Goal: Task Accomplishment & Management: Use online tool/utility

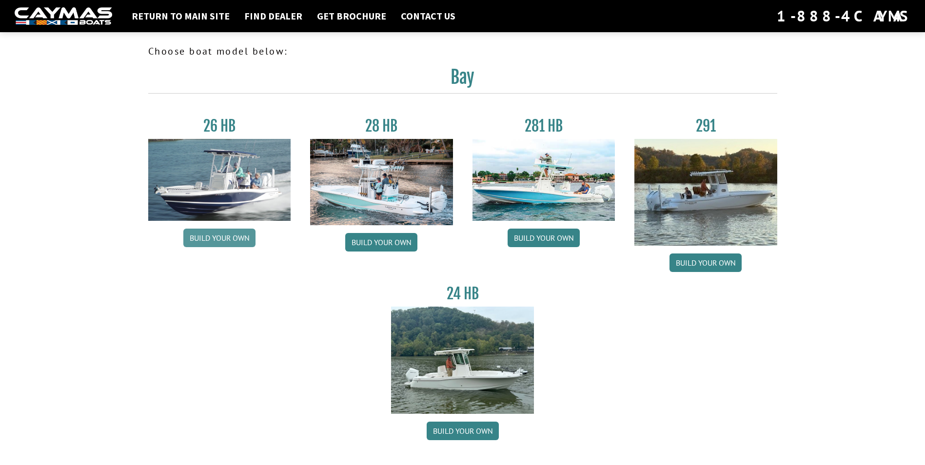
click at [209, 234] on link "Build your own" at bounding box center [219, 238] width 72 height 19
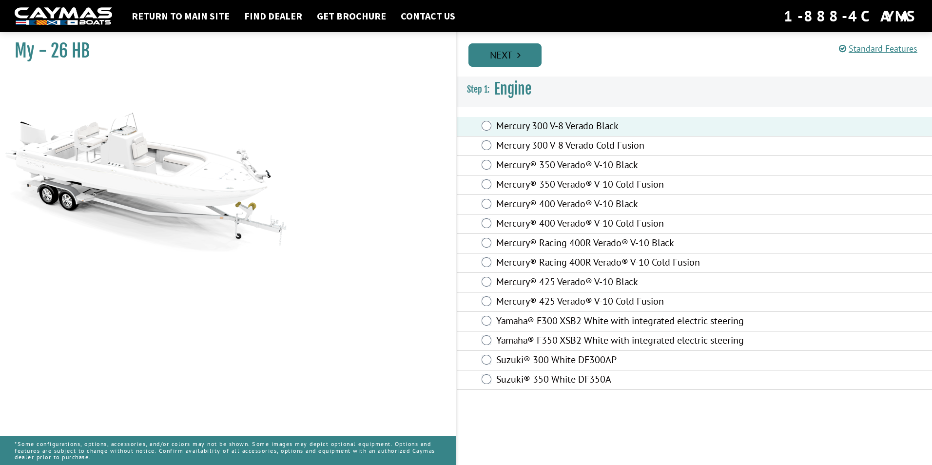
click at [511, 59] on link "Next" at bounding box center [505, 54] width 73 height 23
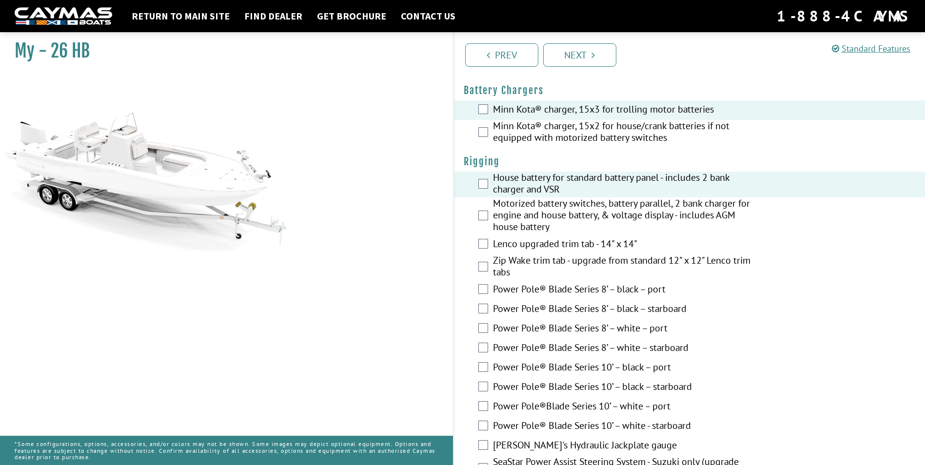
scroll to position [195, 0]
click at [487, 220] on div "Motorized battery switches, battery parallel, 2 bank charger for engine and hou…" at bounding box center [689, 215] width 471 height 38
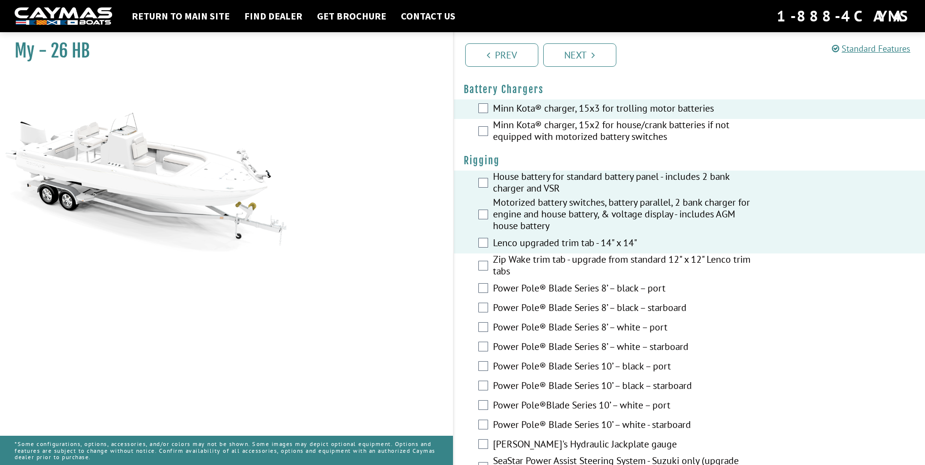
click at [484, 283] on div "Power Pole® Blade Series 8’ – black – port" at bounding box center [689, 289] width 471 height 20
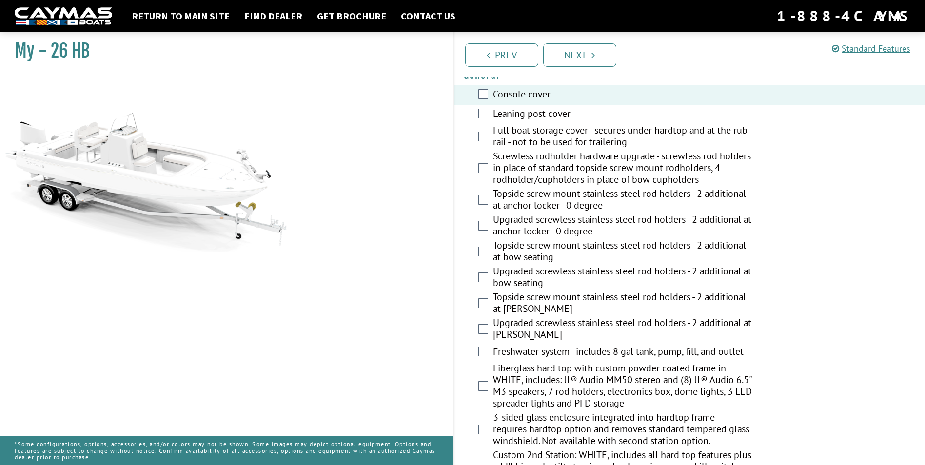
scroll to position [731, 0]
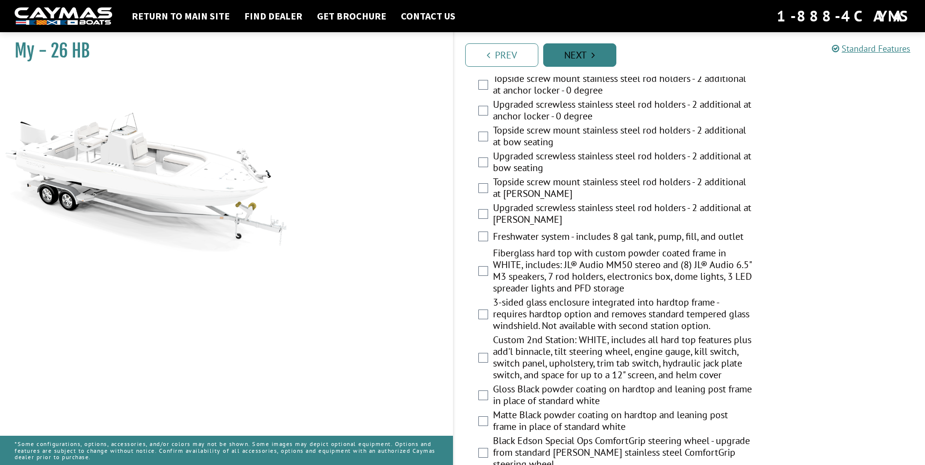
click at [574, 60] on link "Next" at bounding box center [579, 54] width 73 height 23
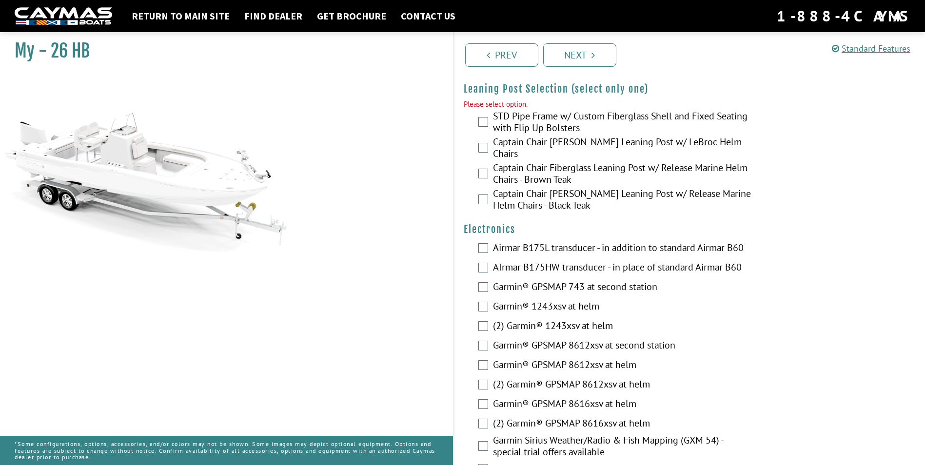
scroll to position [2058, 0]
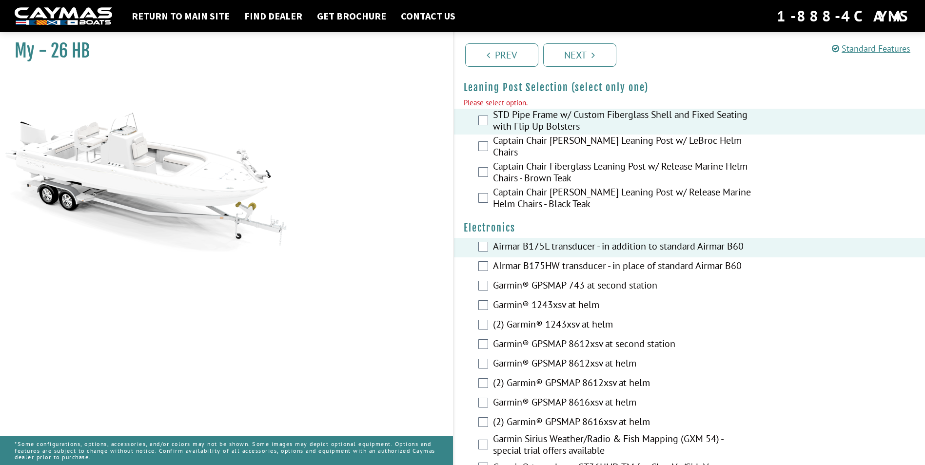
click at [484, 152] on div "Captain Chair [PERSON_NAME] Leaning Post w/ LeBroc Helm Chairs" at bounding box center [689, 148] width 471 height 26
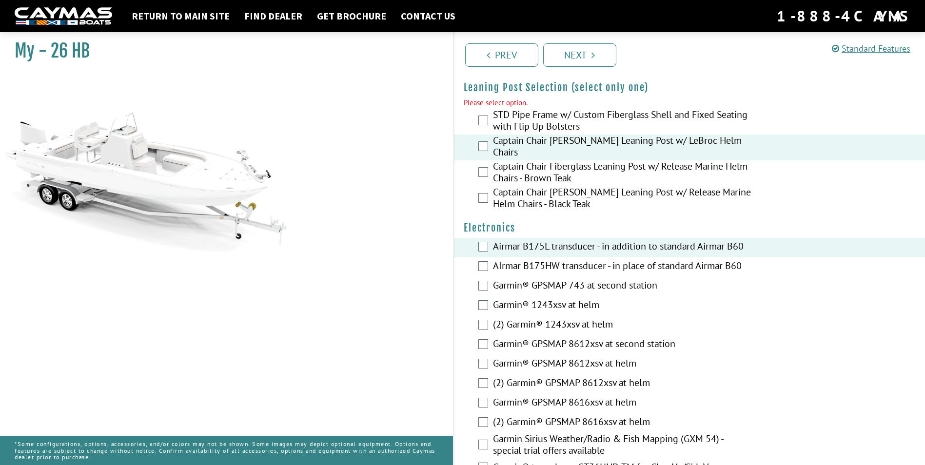
click at [489, 118] on div "STD Pipe Frame w/ Custom Fiberglass Shell and Fixed Seating with Flip Up Bolste…" at bounding box center [689, 122] width 471 height 26
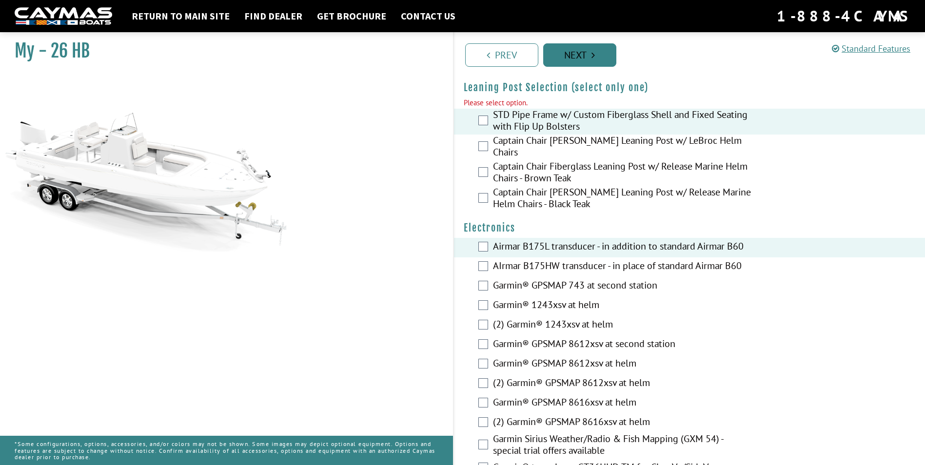
click at [601, 53] on link "Next" at bounding box center [579, 54] width 73 height 23
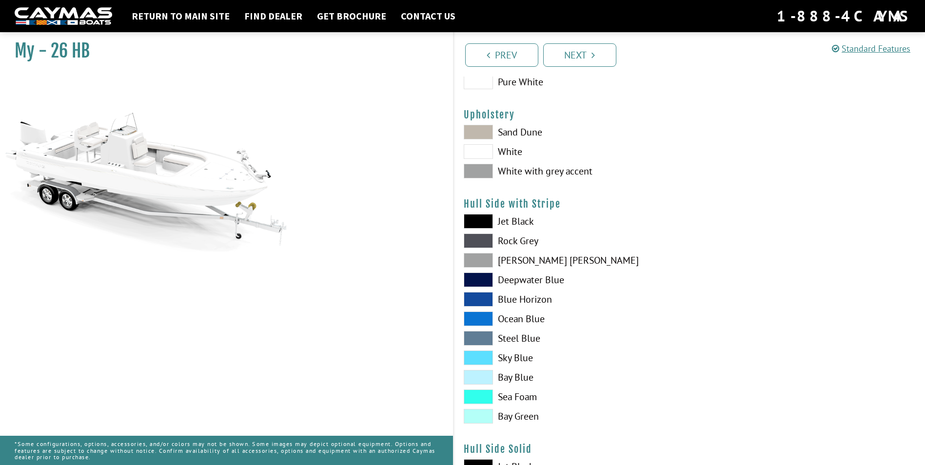
scroll to position [0, 0]
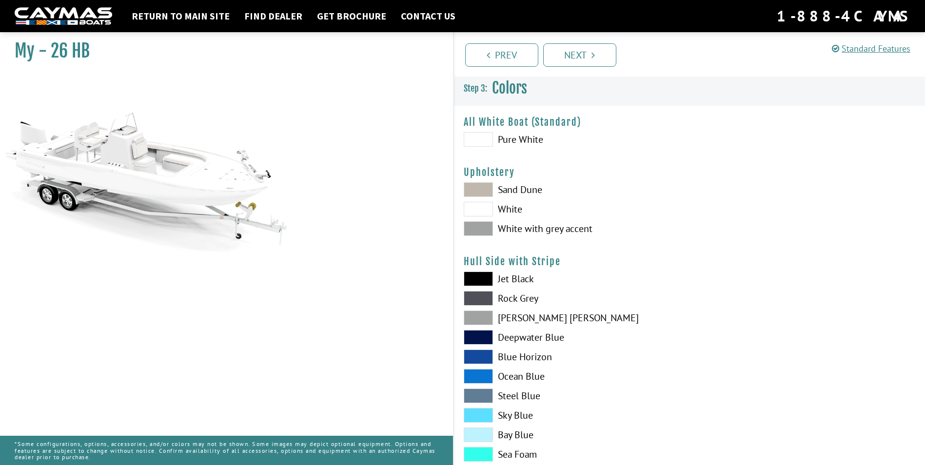
click at [480, 141] on span at bounding box center [478, 139] width 29 height 15
click at [480, 192] on span at bounding box center [478, 189] width 29 height 15
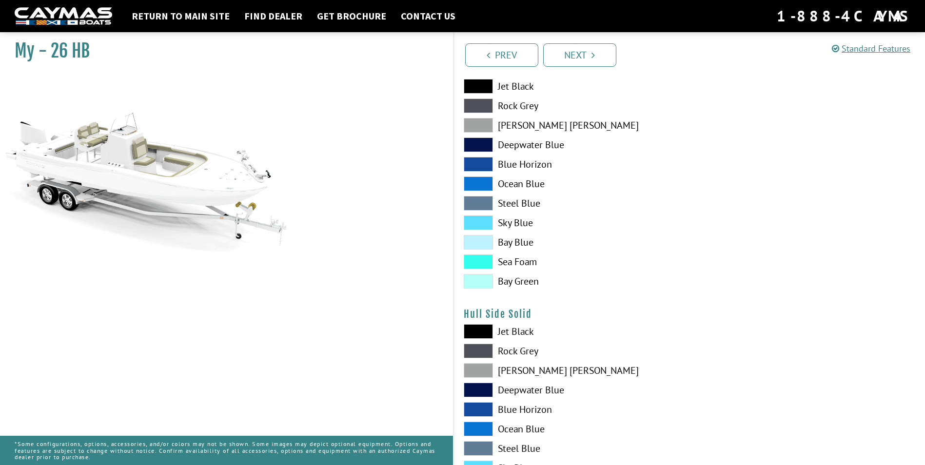
scroll to position [195, 0]
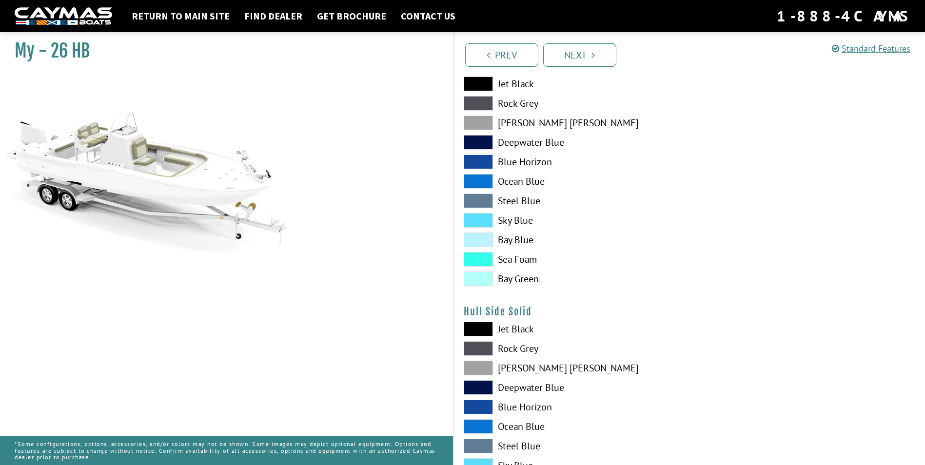
click at [478, 330] on span at bounding box center [478, 329] width 29 height 15
click at [479, 329] on span at bounding box center [478, 329] width 29 height 15
click at [471, 352] on span at bounding box center [478, 348] width 29 height 15
click at [473, 369] on span at bounding box center [478, 368] width 29 height 15
click at [478, 337] on div "Jet Black Rock Grey Dove Gray Deepwater Blue Blue Horizon Ocean Blue" at bounding box center [571, 429] width 235 height 215
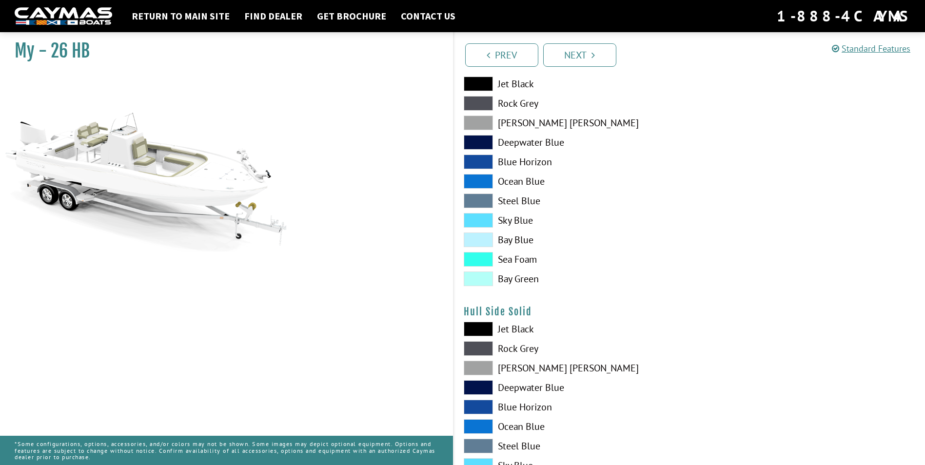
click at [471, 322] on span at bounding box center [478, 329] width 29 height 15
click at [476, 229] on div "Jet Black Rock Grey Dove Gray Deepwater Blue Blue Horizon Ocean Blue" at bounding box center [571, 184] width 235 height 215
click at [476, 218] on span at bounding box center [478, 220] width 29 height 15
click at [476, 141] on span at bounding box center [478, 142] width 29 height 15
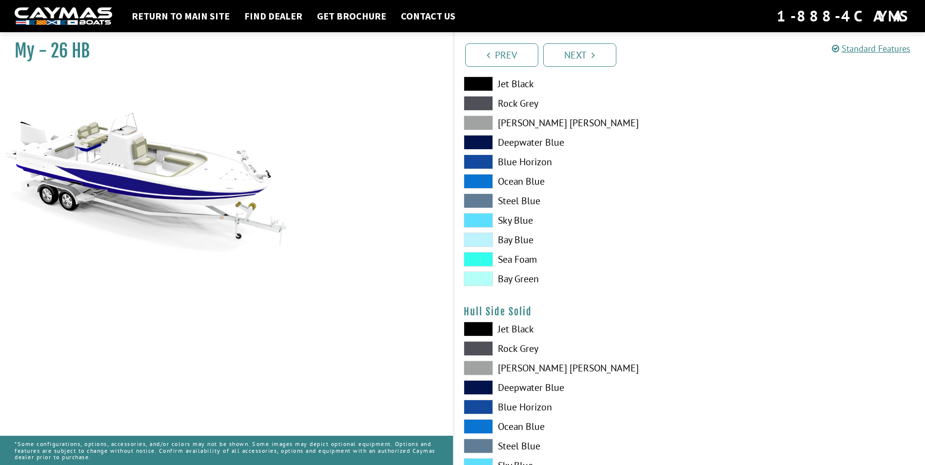
click at [472, 163] on span at bounding box center [478, 162] width 29 height 15
click at [482, 125] on span at bounding box center [478, 123] width 29 height 15
click at [478, 87] on span at bounding box center [478, 84] width 29 height 15
click at [476, 236] on span at bounding box center [478, 240] width 29 height 15
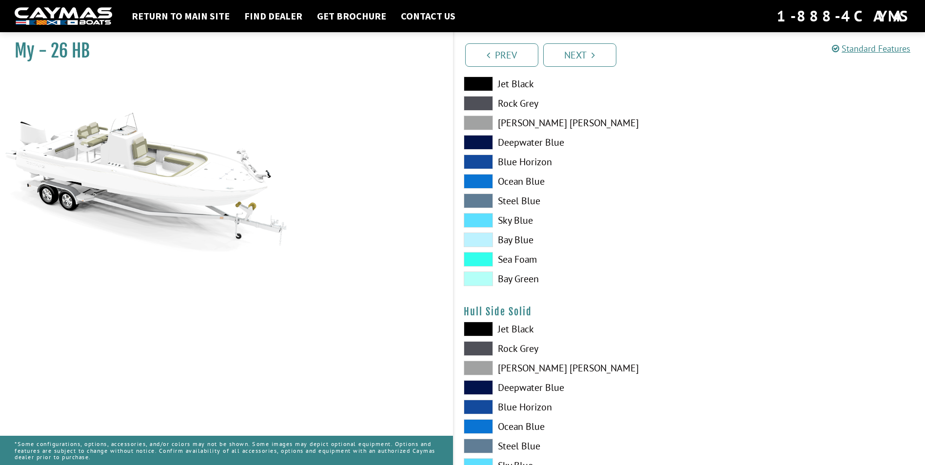
click at [477, 262] on span at bounding box center [478, 259] width 29 height 15
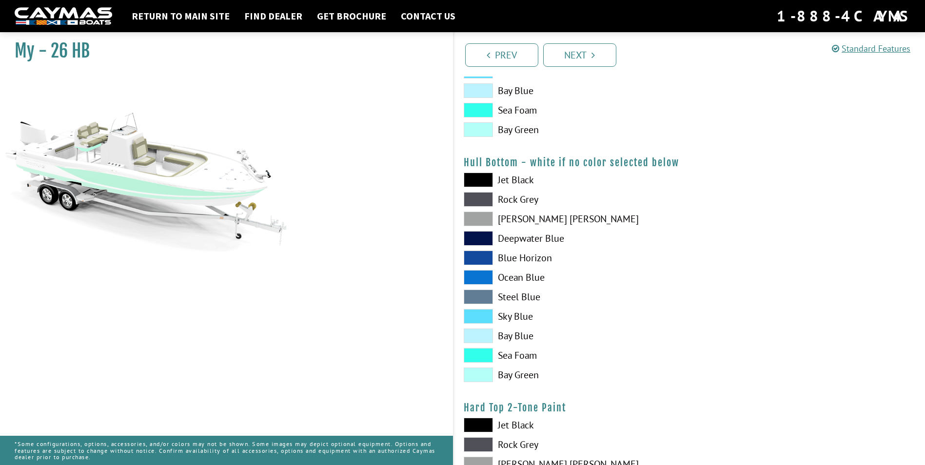
scroll to position [634, 0]
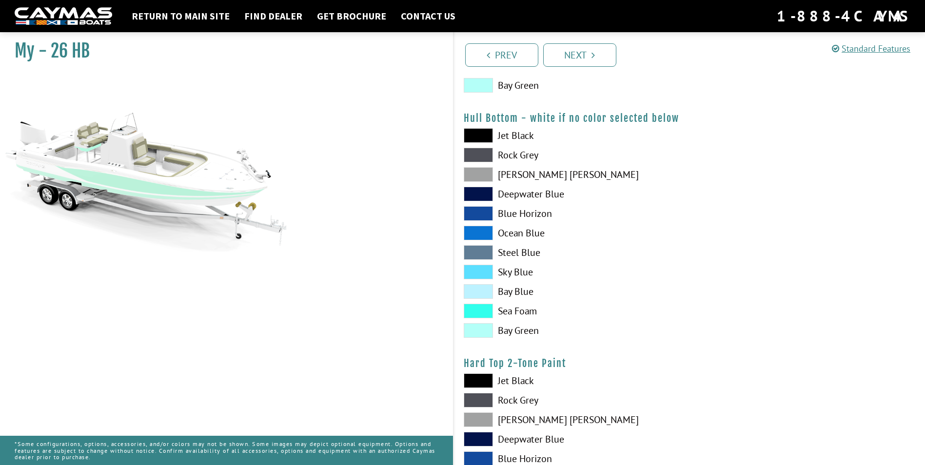
click at [477, 129] on span at bounding box center [478, 135] width 29 height 15
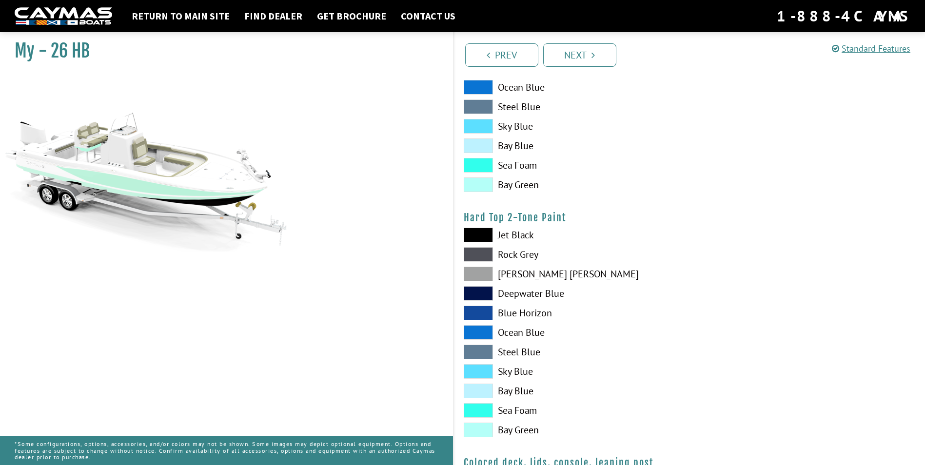
scroll to position [780, 0]
click at [477, 239] on span at bounding box center [478, 234] width 29 height 15
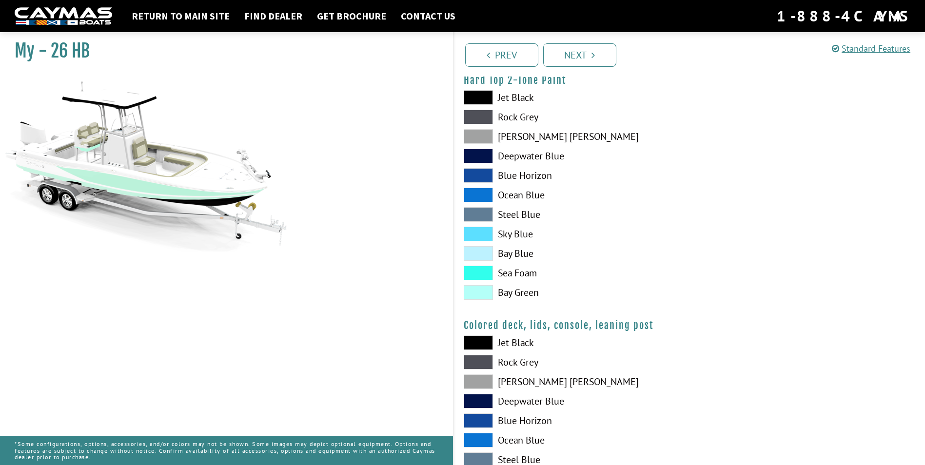
scroll to position [1026, 0]
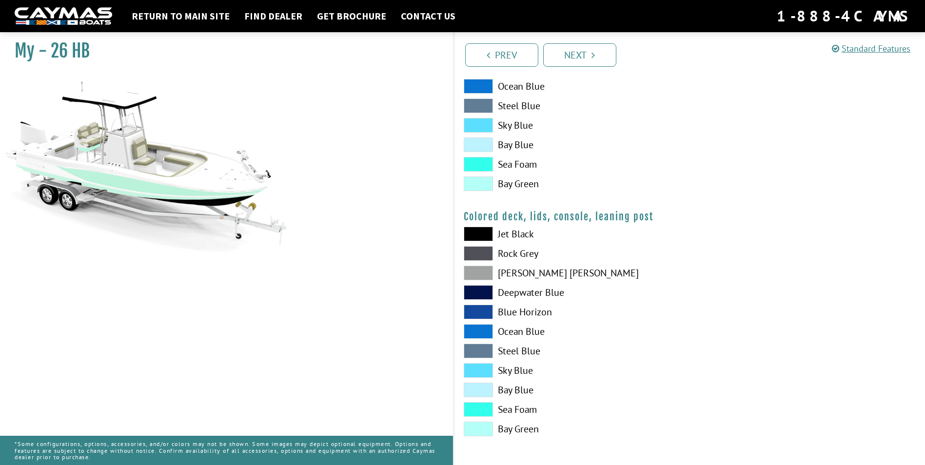
click at [486, 283] on div "Jet Black Rock Grey Dove Gray Deepwater Blue Blue Horizon Ocean Blue" at bounding box center [571, 334] width 235 height 215
click at [585, 53] on link "Next" at bounding box center [579, 54] width 73 height 23
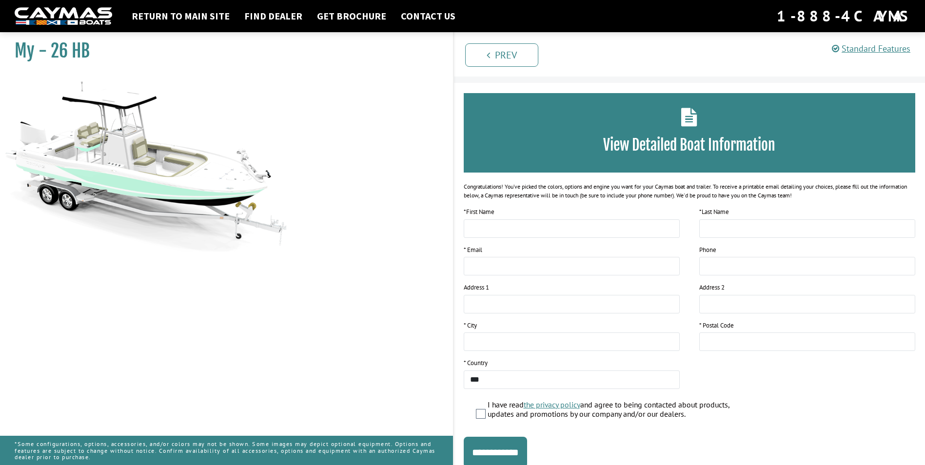
scroll to position [59, 0]
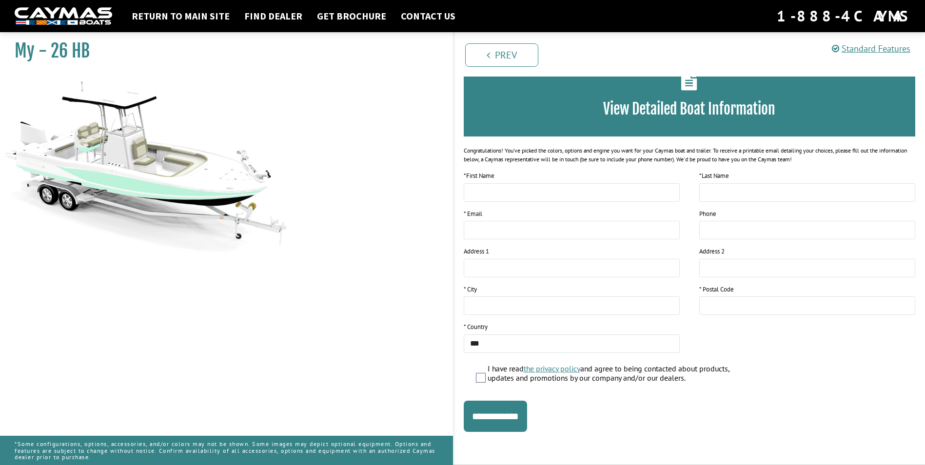
click at [681, 84] on div "View Detailed Boat Information" at bounding box center [690, 96] width 452 height 79
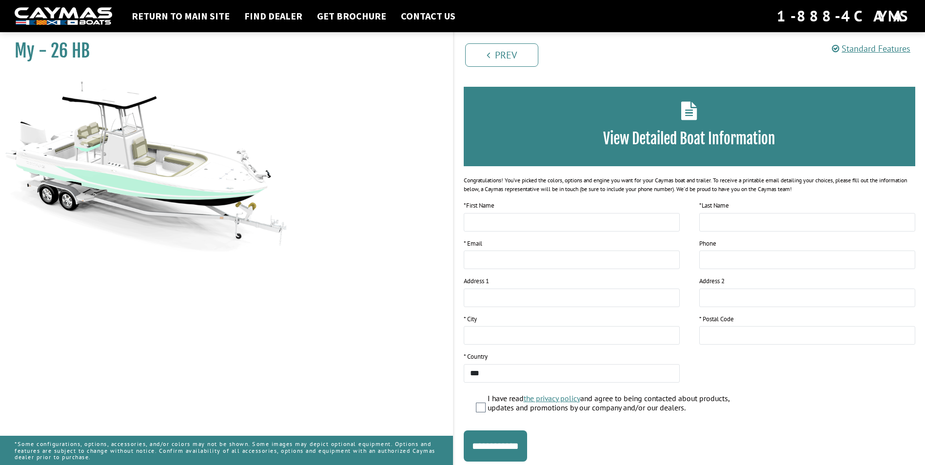
scroll to position [0, 0]
